Goal: Task Accomplishment & Management: Complete application form

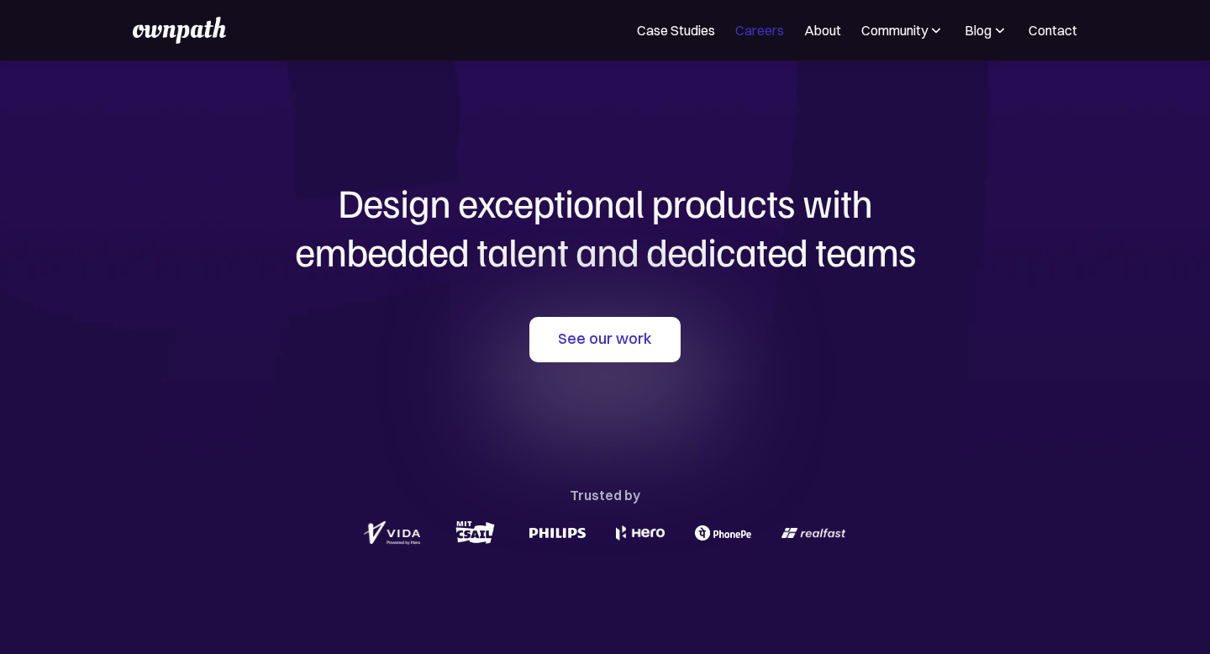
click at [756, 29] on link "Careers" at bounding box center [759, 30] width 49 height 20
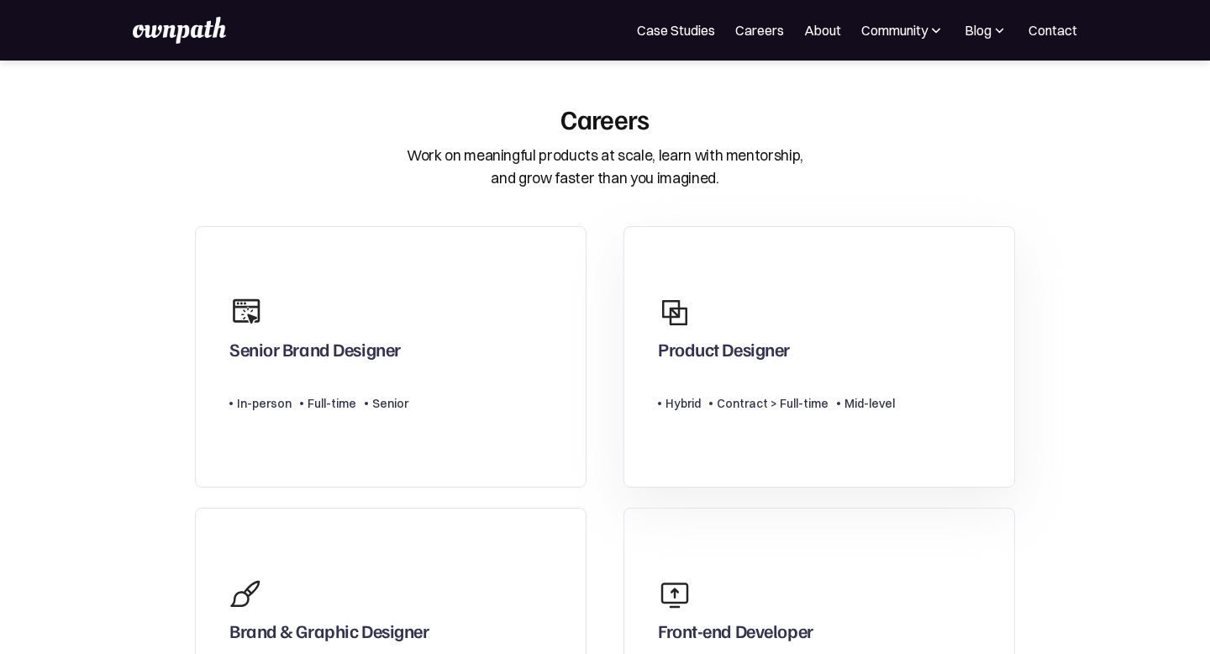
click at [709, 349] on div "Product Designer" at bounding box center [724, 353] width 132 height 30
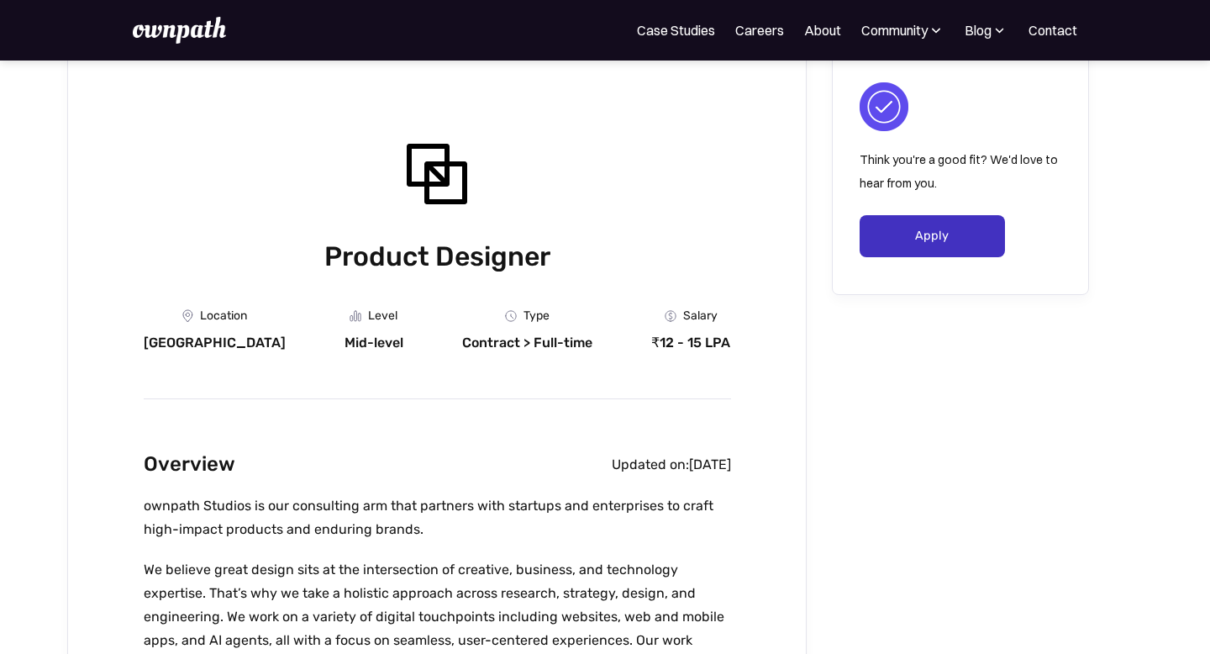
scroll to position [74, 0]
click at [911, 244] on link "Apply" at bounding box center [931, 235] width 145 height 42
